Goal: Navigation & Orientation: Understand site structure

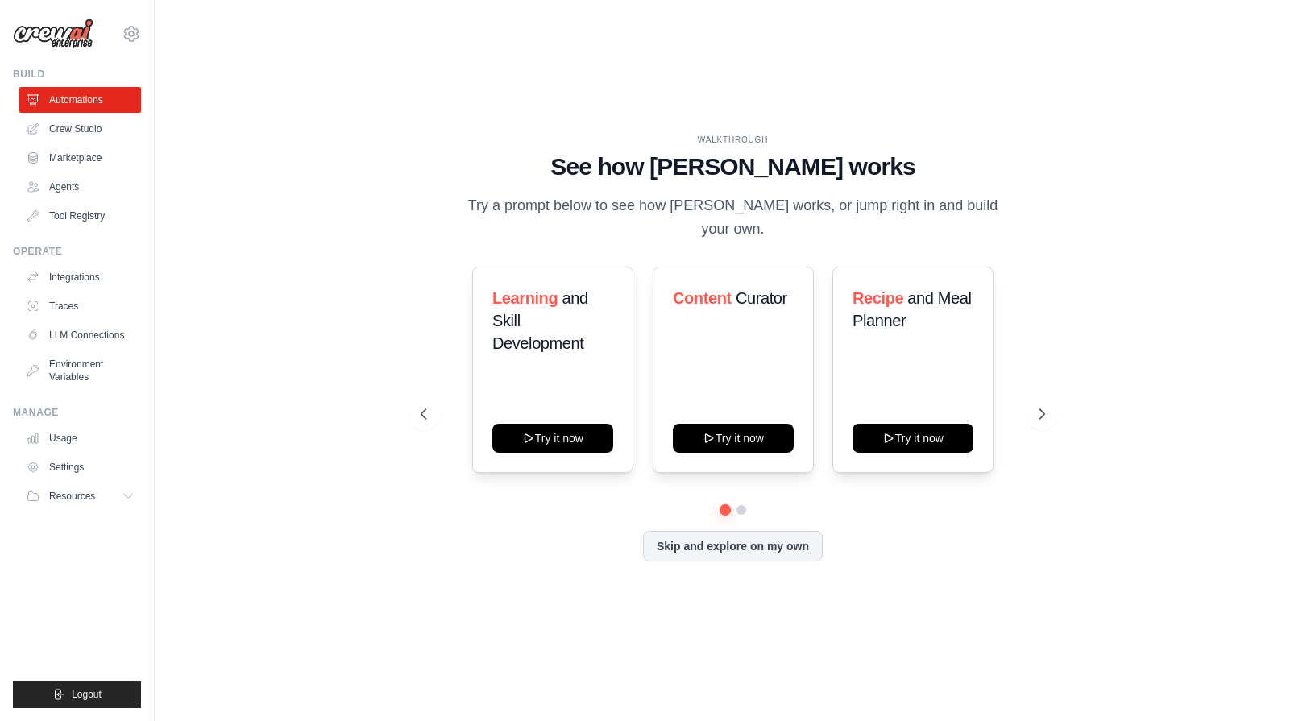
click at [85, 201] on ul "Automations Crew Studio Marketplace Agents Tool Registry" at bounding box center [80, 158] width 122 height 142
click at [81, 194] on link "Agents" at bounding box center [82, 187] width 122 height 26
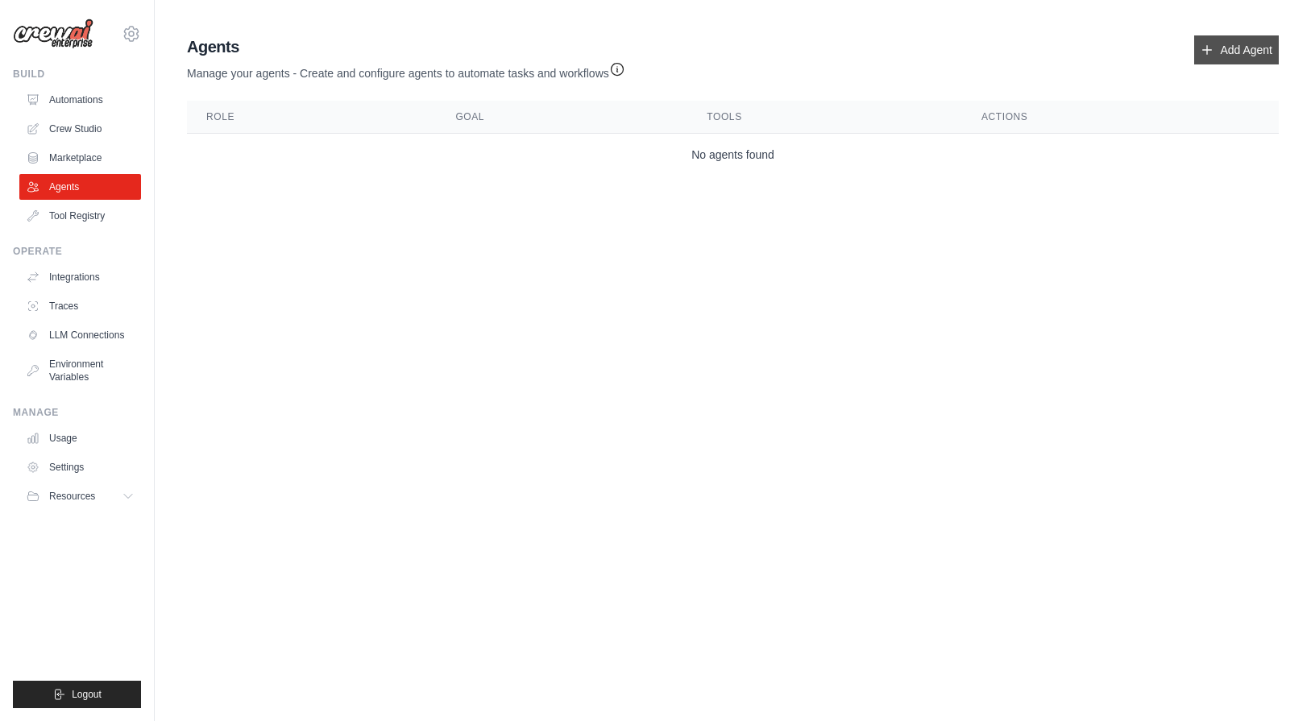
click at [1248, 49] on link "Add Agent" at bounding box center [1236, 49] width 85 height 29
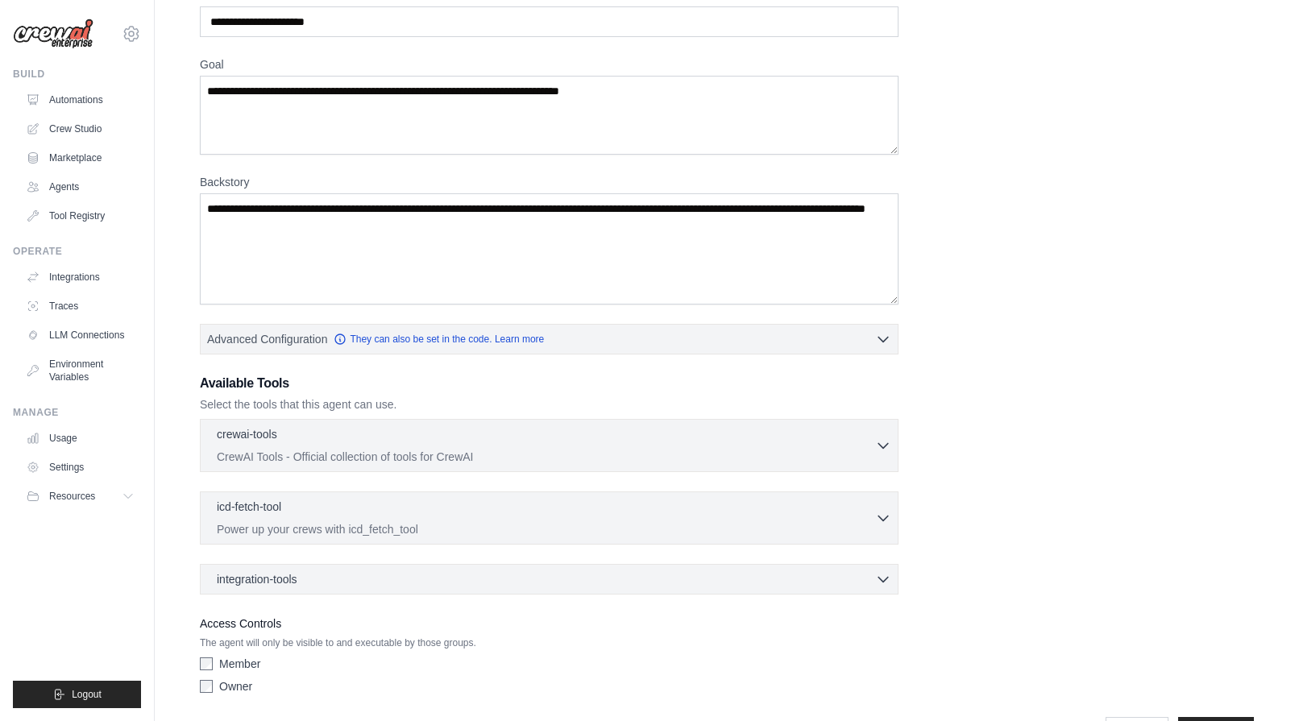
scroll to position [143, 0]
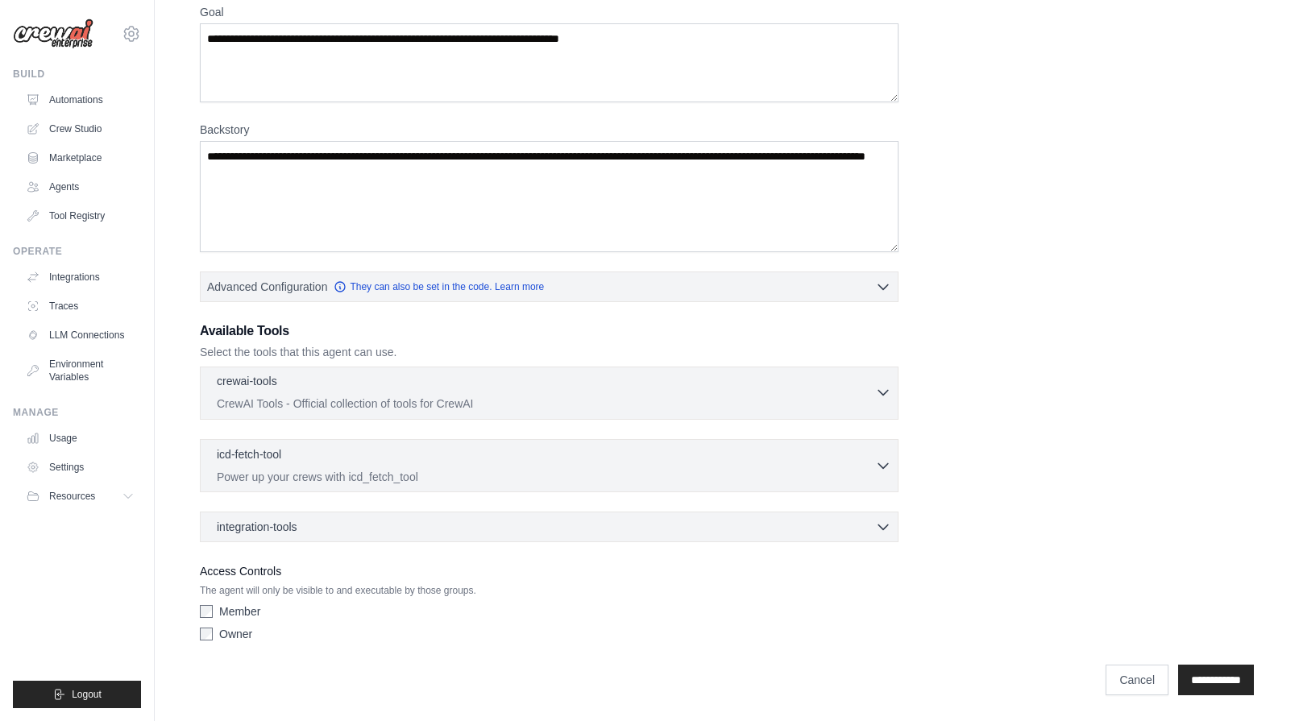
click at [271, 402] on p "CrewAI Tools - Official collection of tools for CrewAI" at bounding box center [546, 404] width 658 height 16
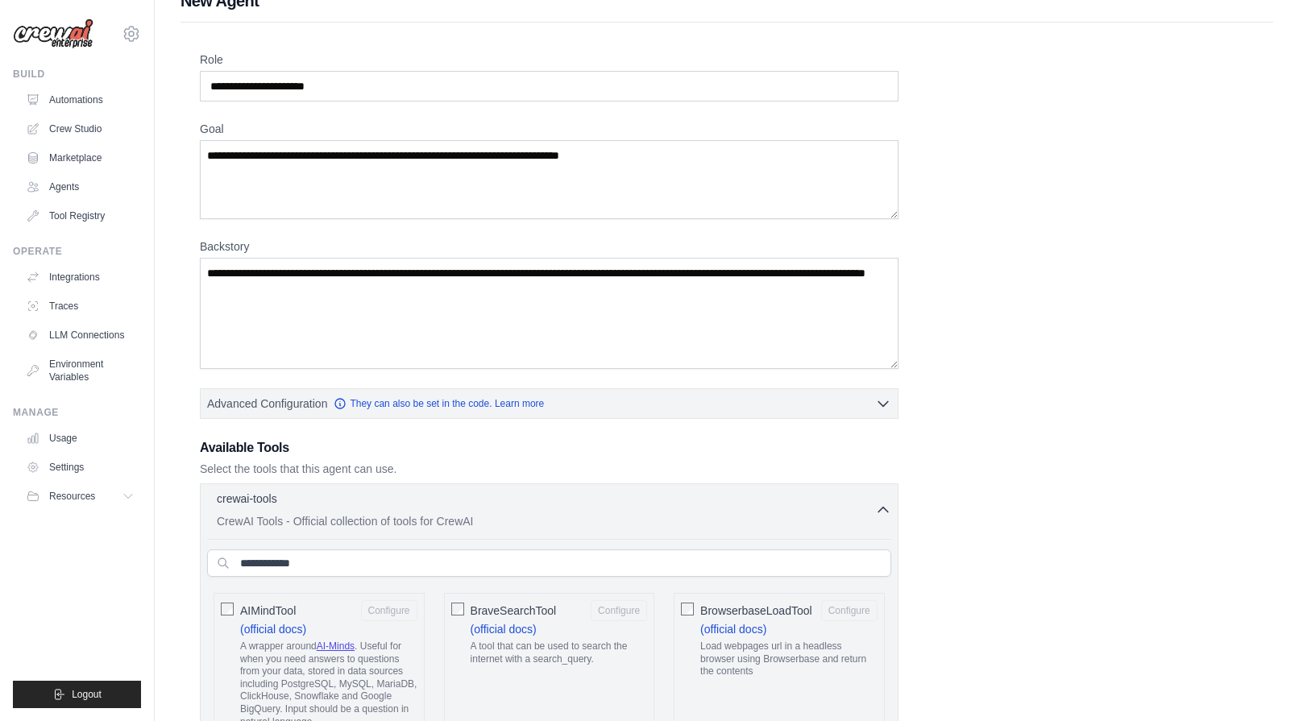
scroll to position [0, 0]
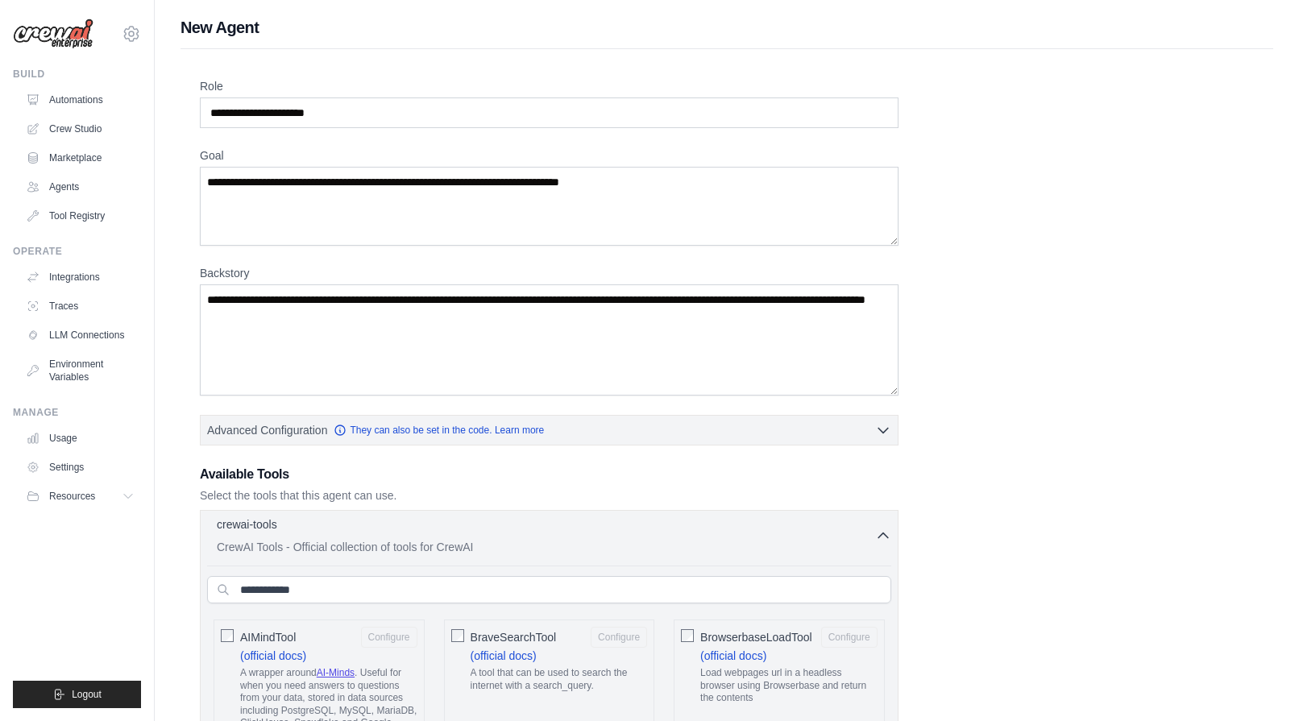
click at [279, 525] on div "crewai-tools 0 selected" at bounding box center [546, 526] width 658 height 19
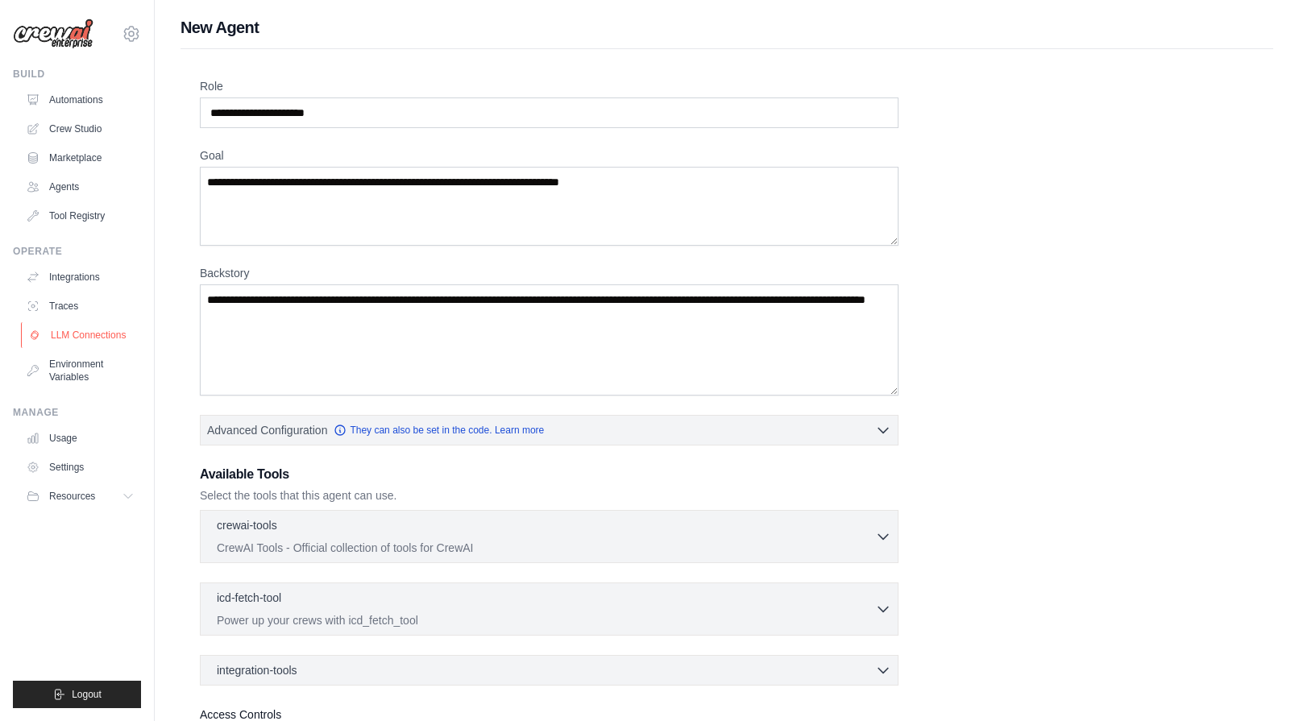
click at [125, 341] on link "LLM Connections" at bounding box center [82, 335] width 122 height 26
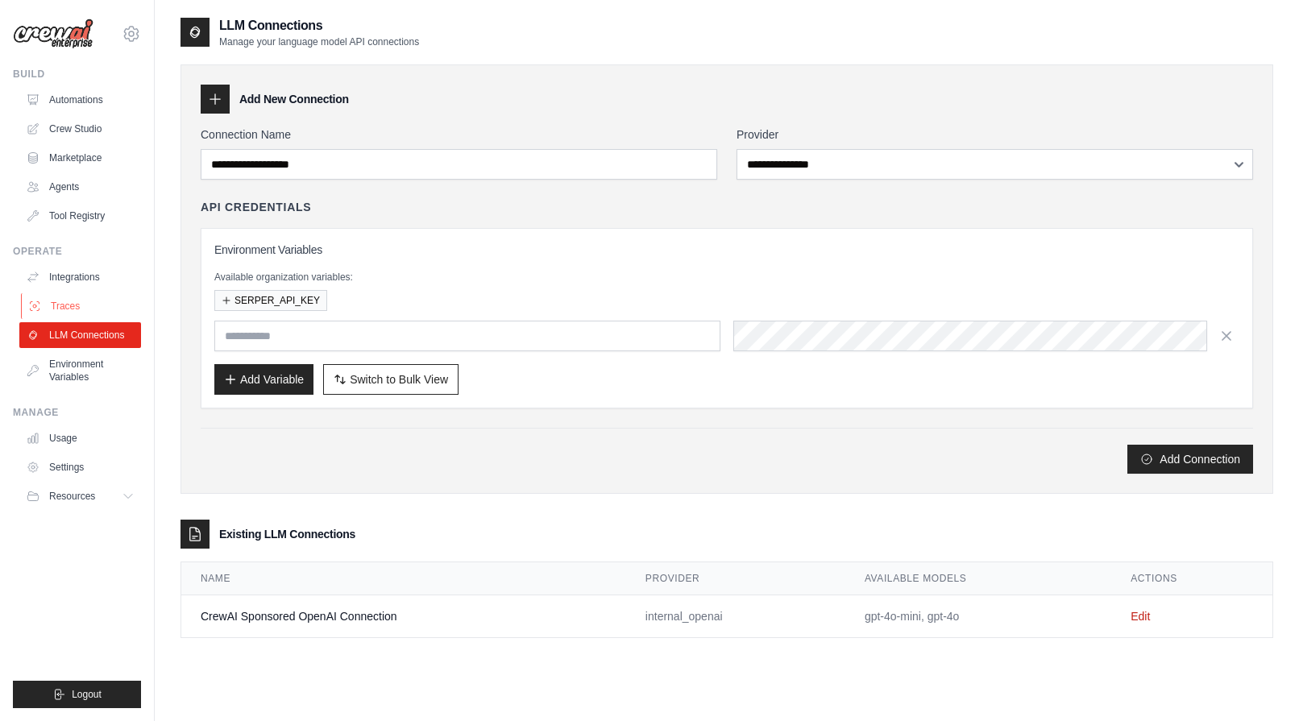
click at [73, 298] on link "Traces" at bounding box center [82, 306] width 122 height 26
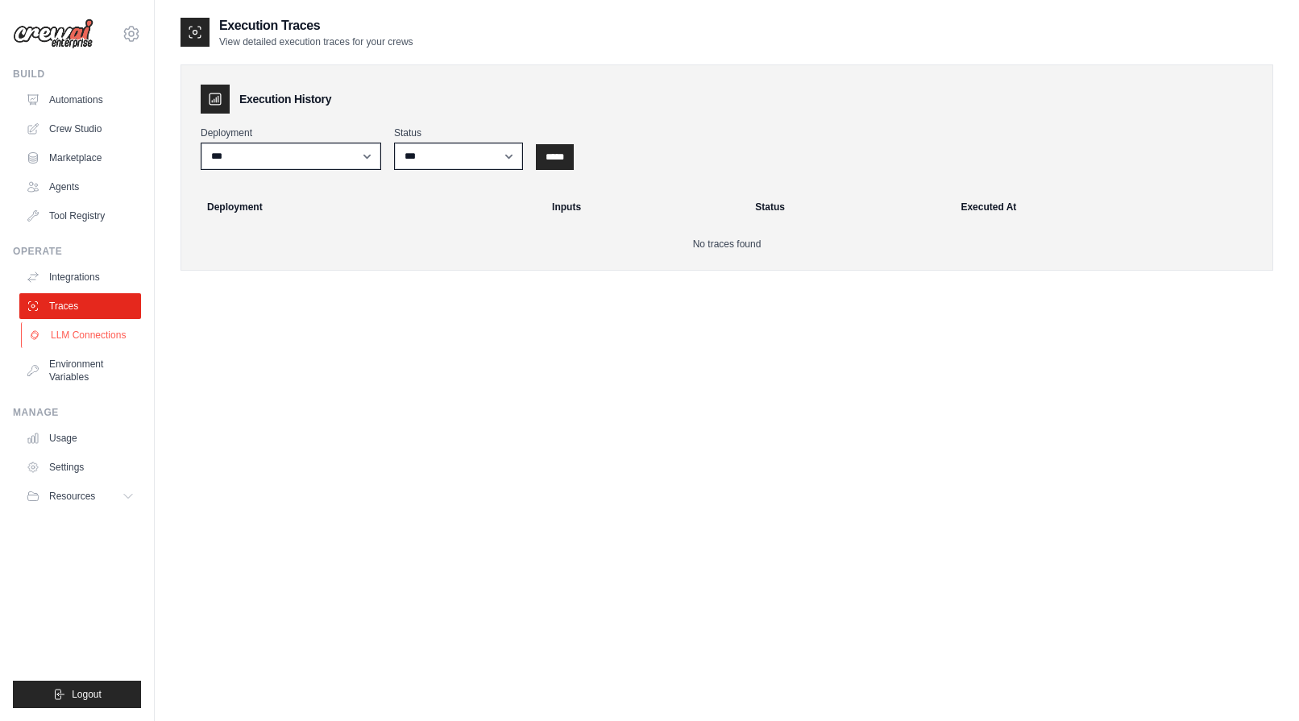
click at [85, 334] on link "LLM Connections" at bounding box center [82, 335] width 122 height 26
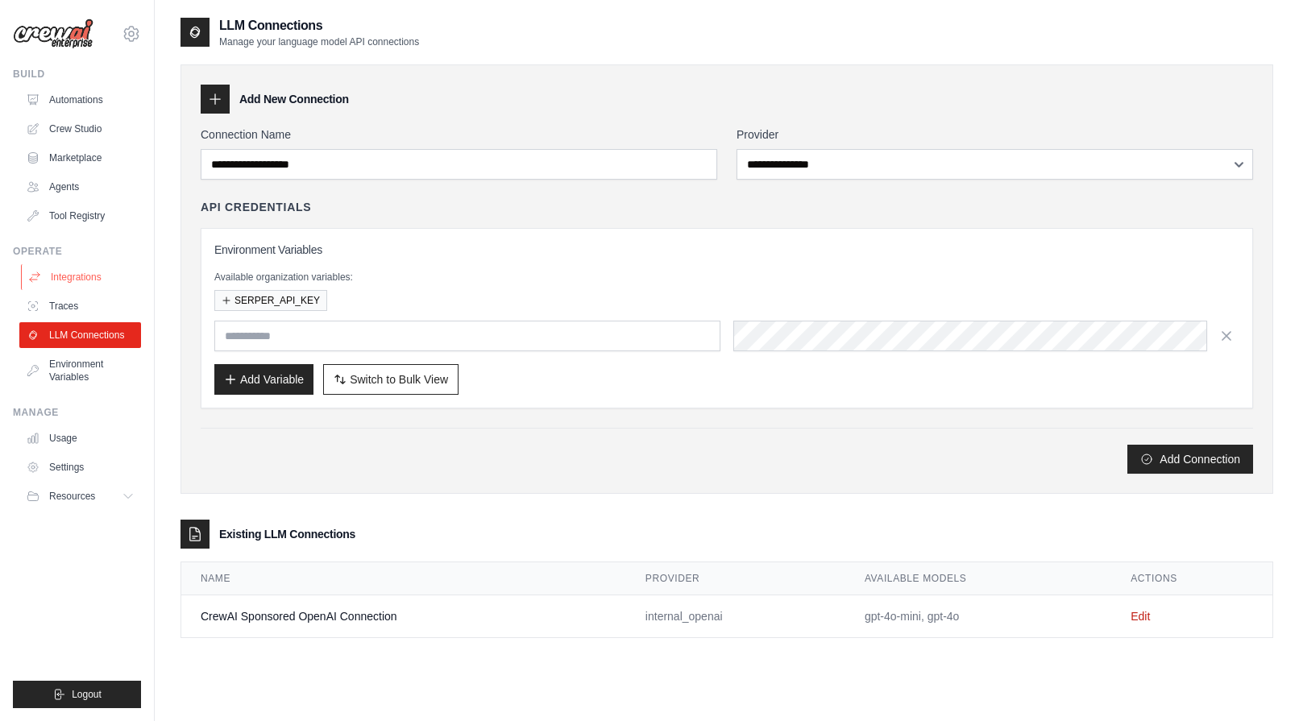
click at [73, 282] on link "Integrations" at bounding box center [82, 277] width 122 height 26
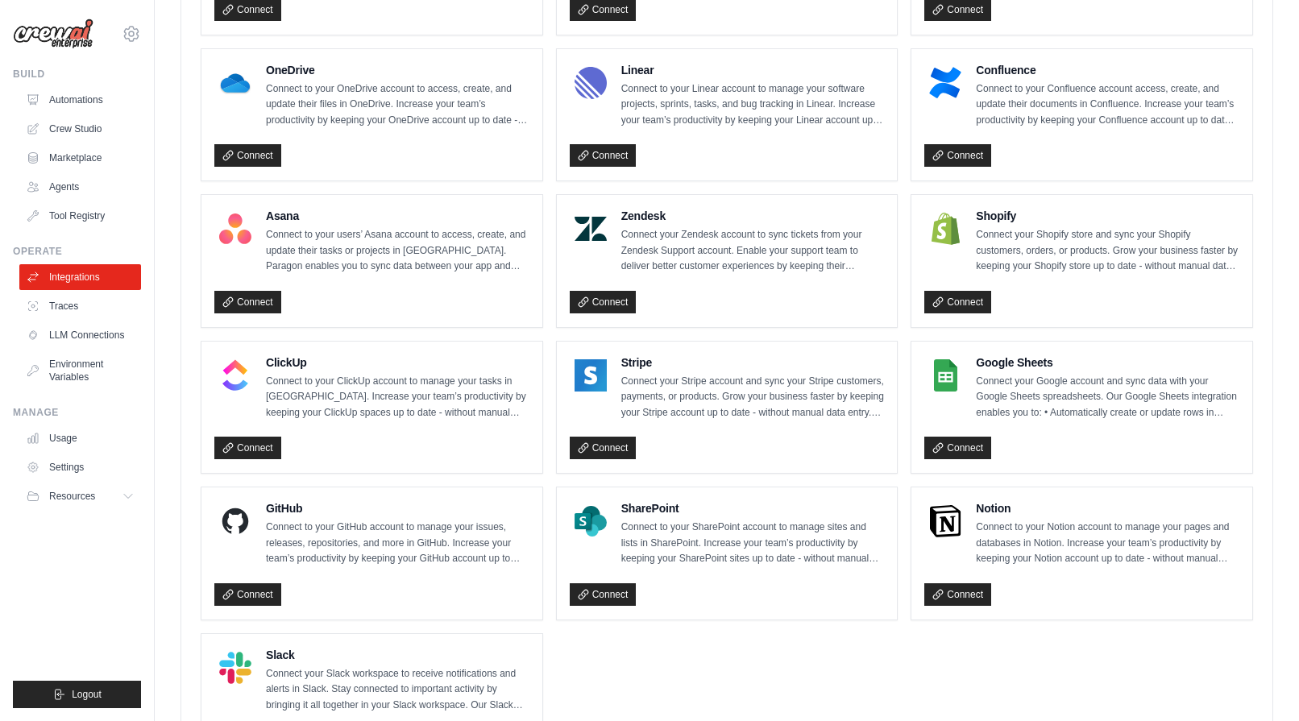
scroll to position [984, 0]
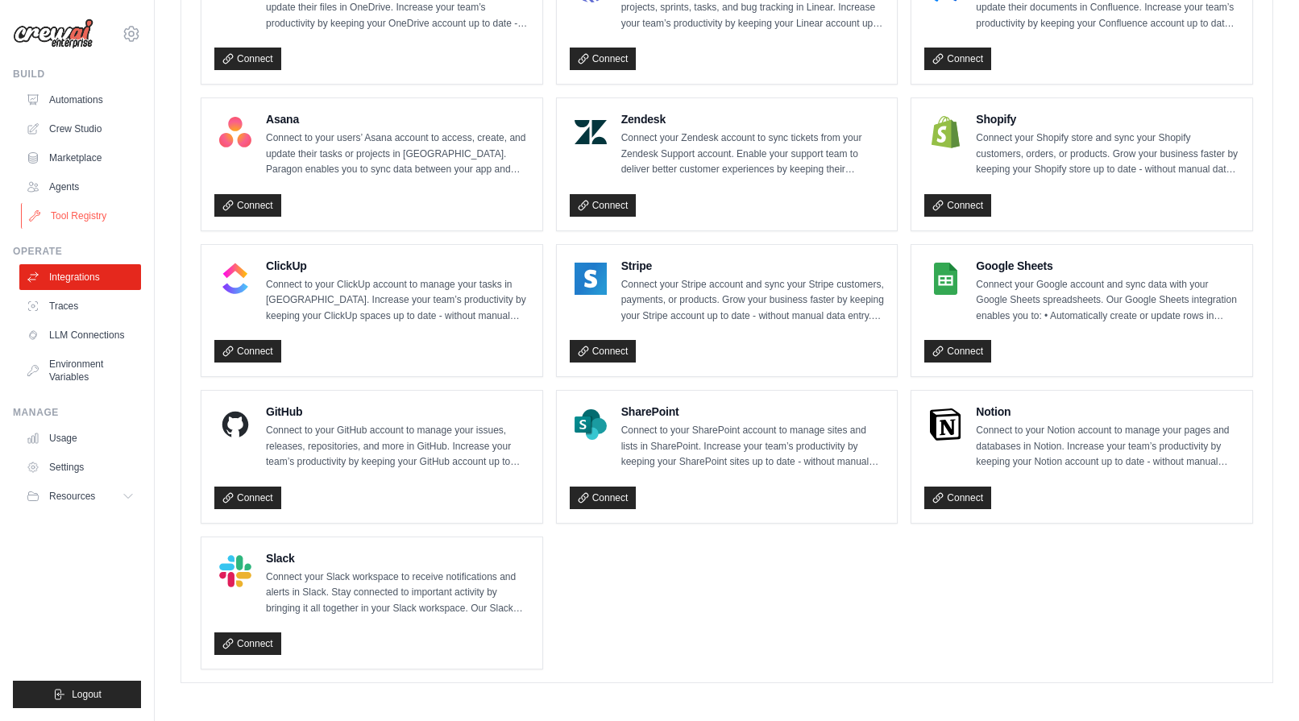
click at [89, 207] on link "Tool Registry" at bounding box center [82, 216] width 122 height 26
